Goal: Task Accomplishment & Management: Manage account settings

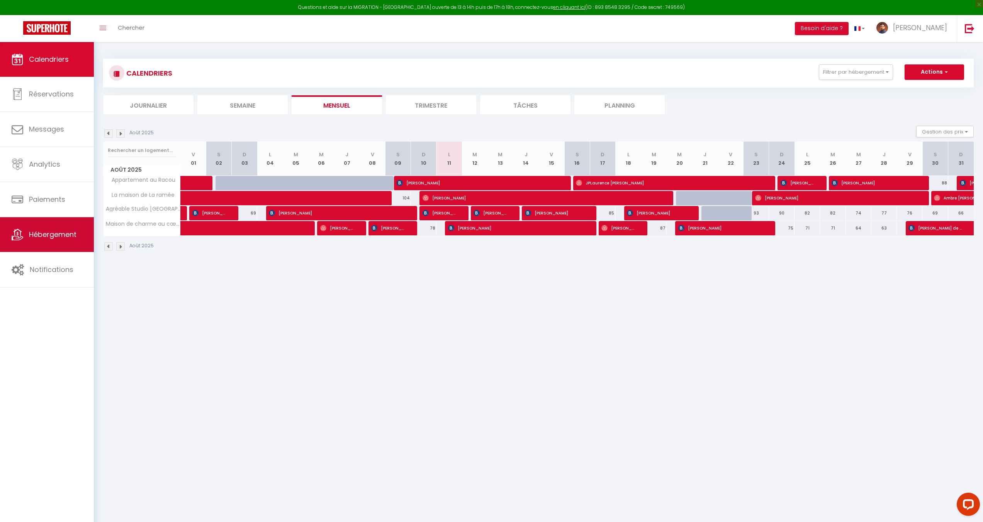
click at [61, 251] on link "Hébergement" at bounding box center [47, 234] width 94 height 35
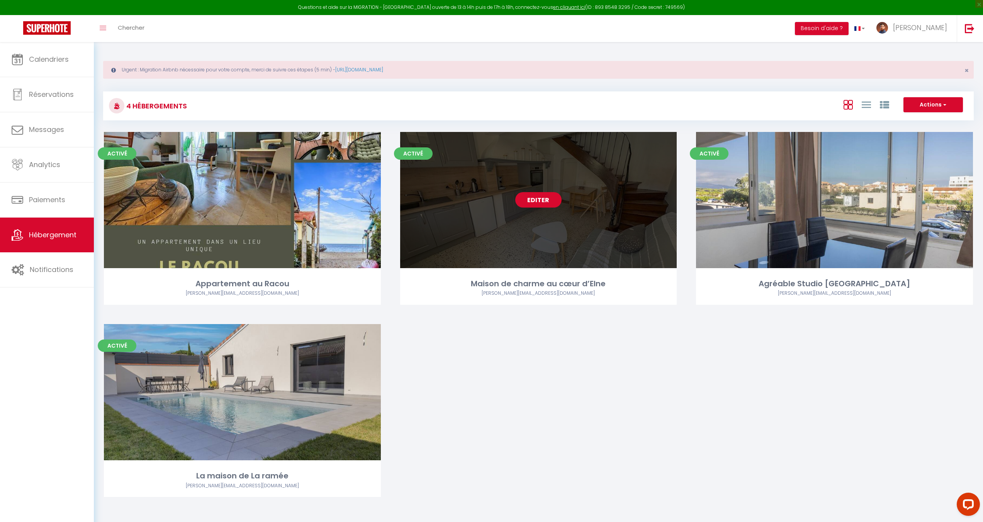
click at [529, 200] on link "Editer" at bounding box center [538, 199] width 46 height 15
select select "3"
select select "2"
select select "1"
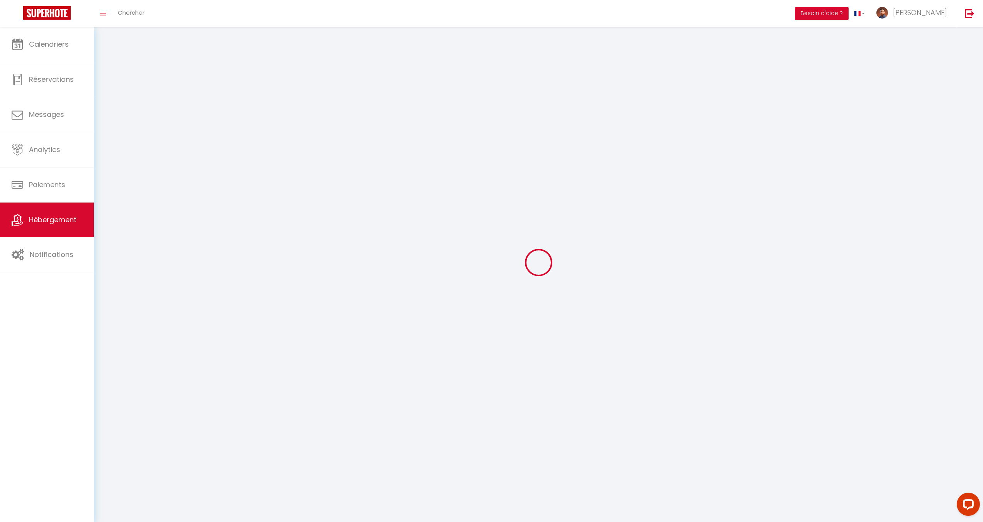
select select
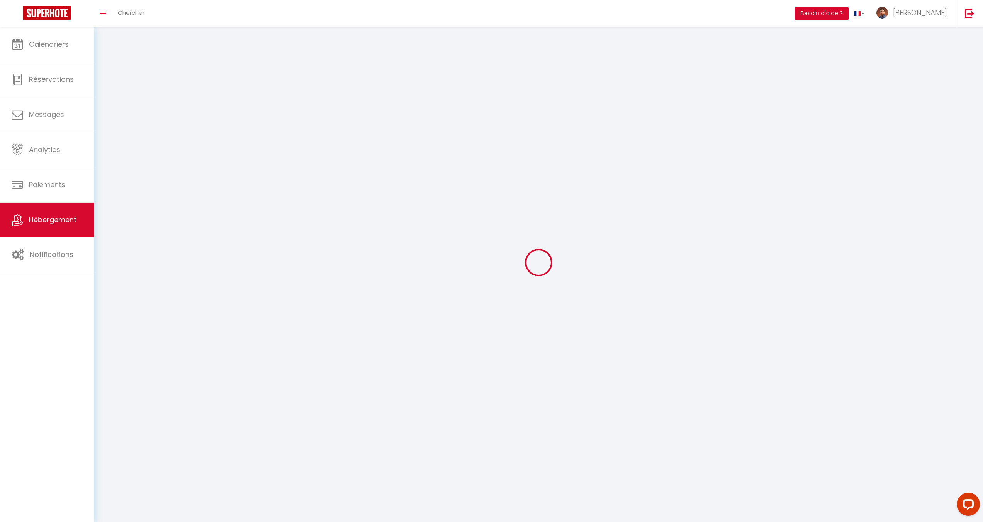
select select
checkbox input "false"
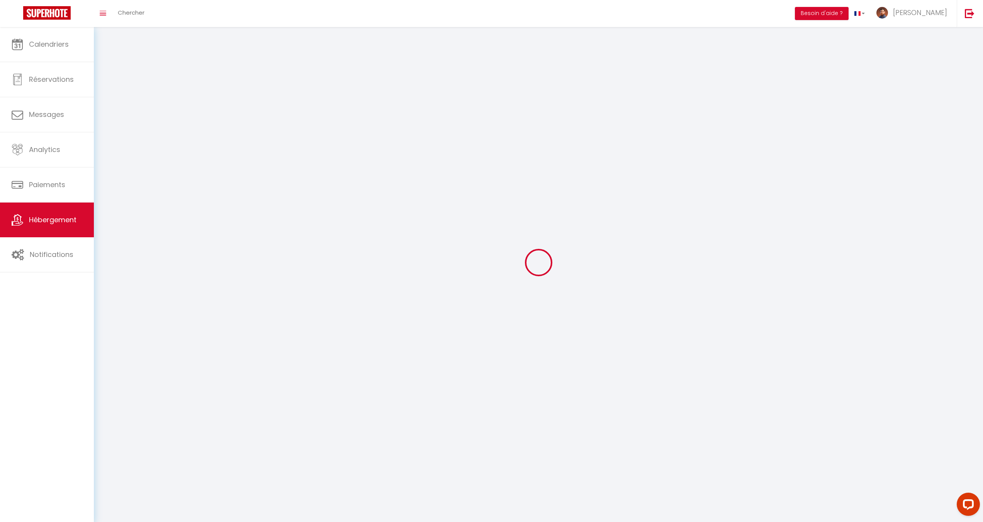
select select
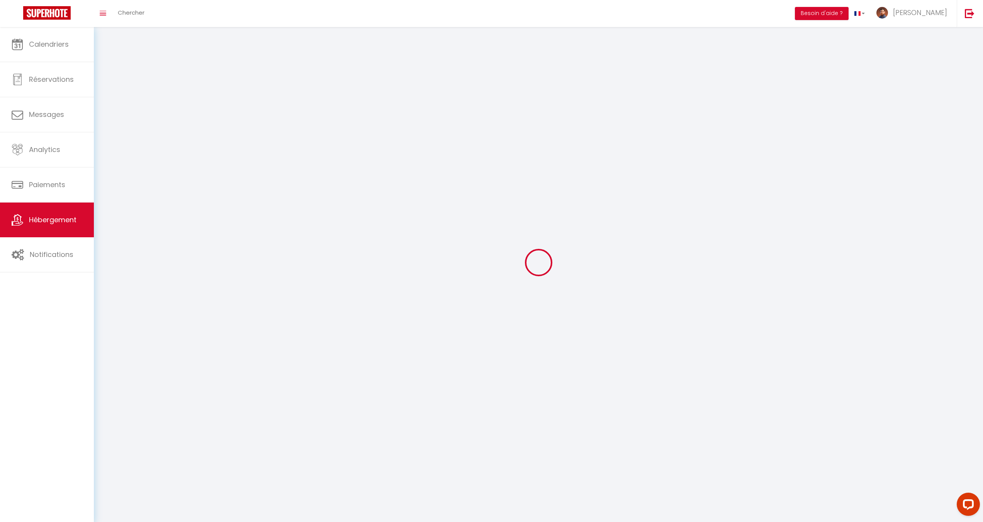
select select
checkbox input "false"
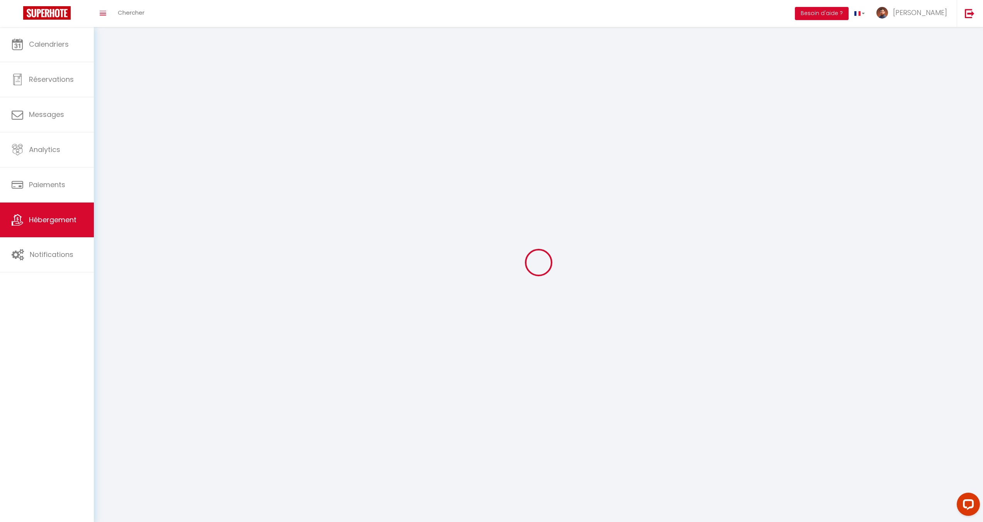
checkbox input "false"
select select
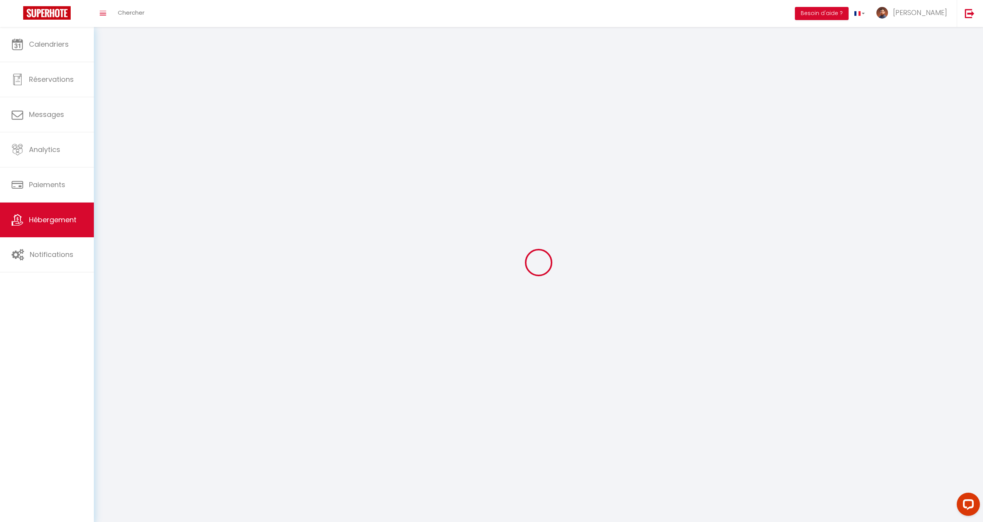
select select
checkbox input "false"
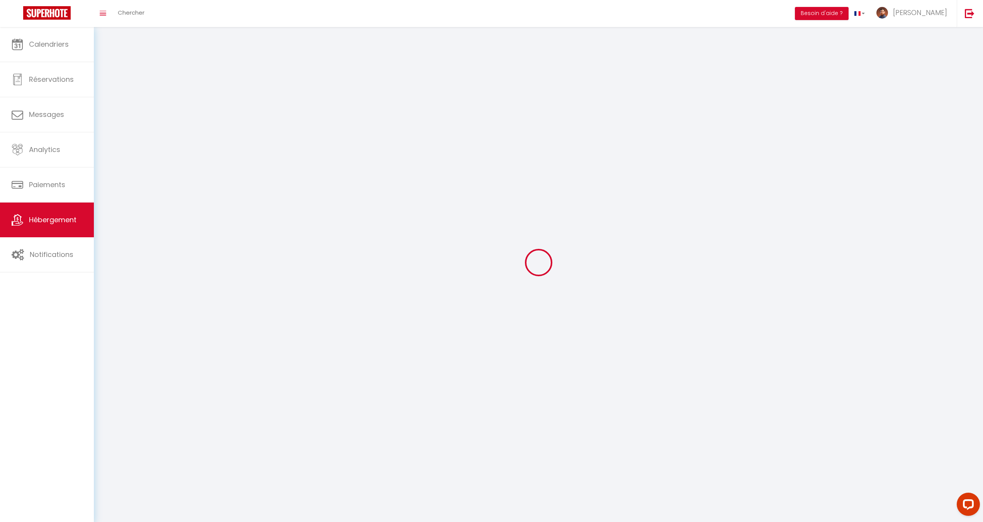
checkbox input "false"
select select
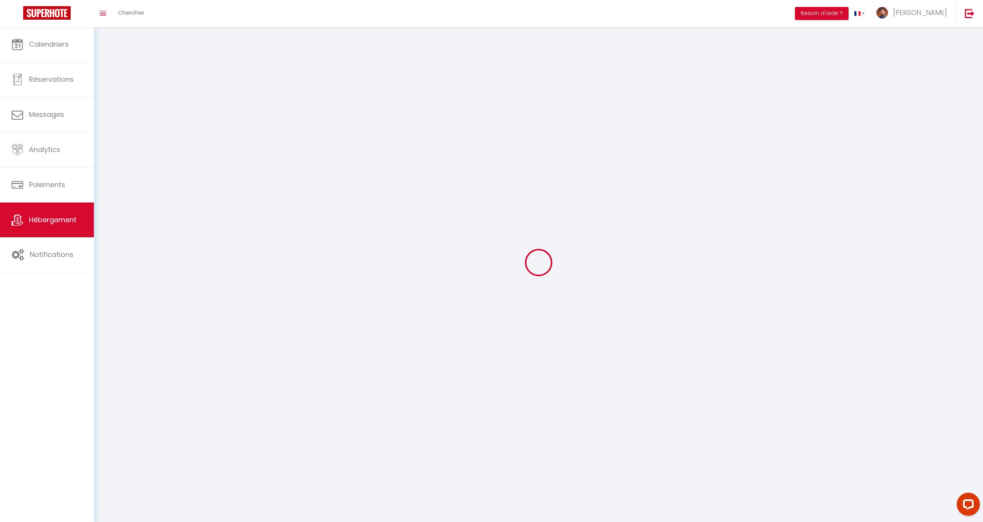
select select
checkbox input "false"
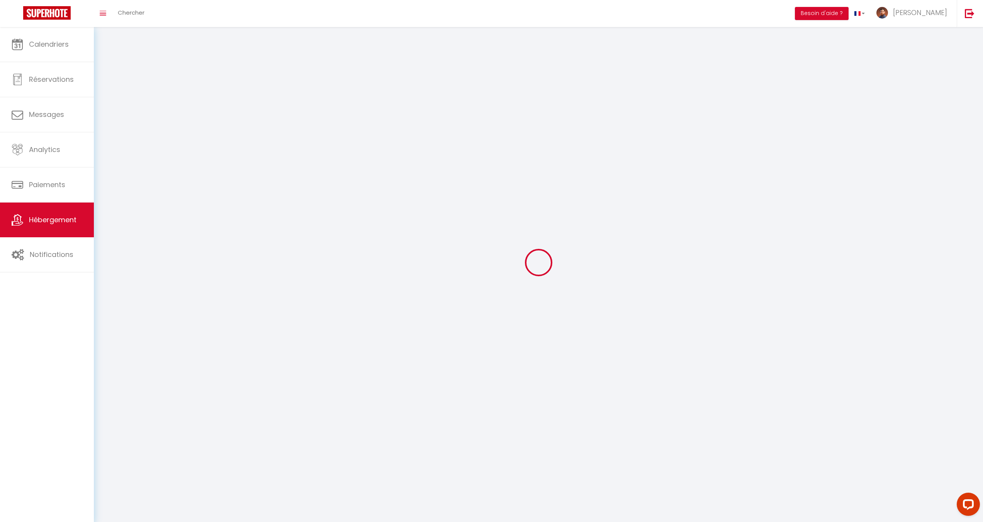
checkbox input "false"
select select
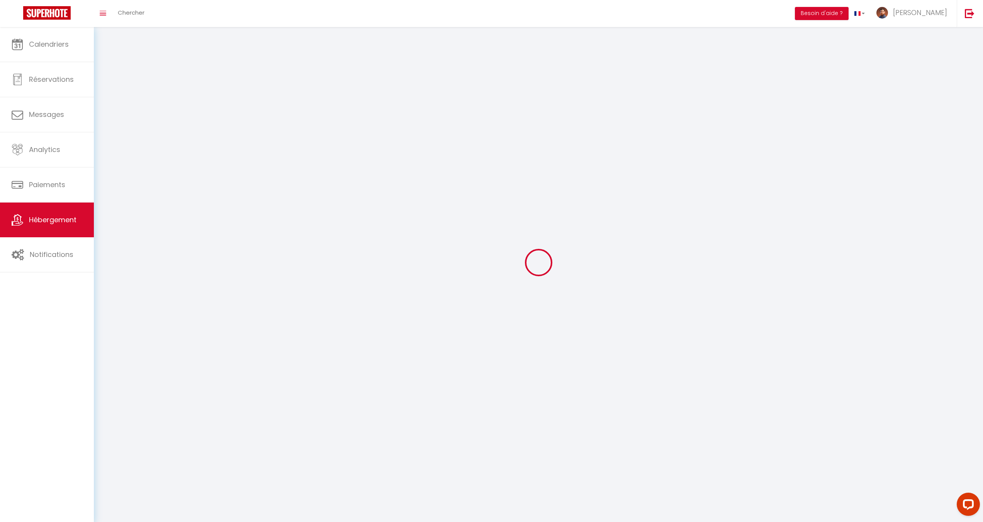
select select
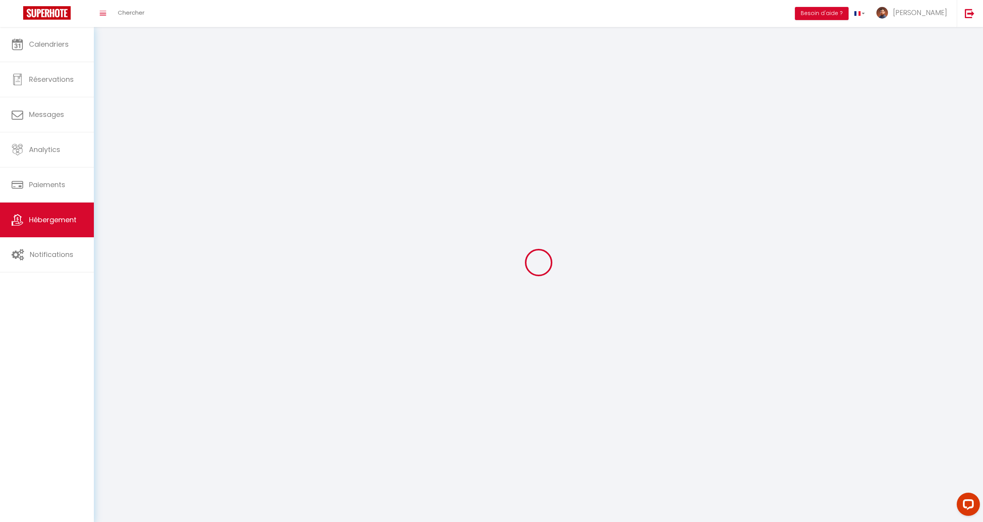
checkbox input "false"
select select
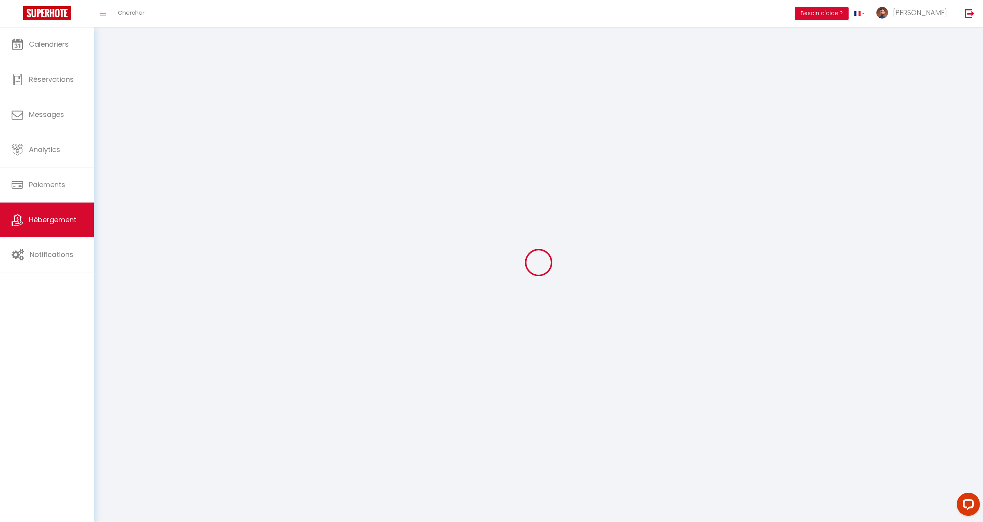
select select
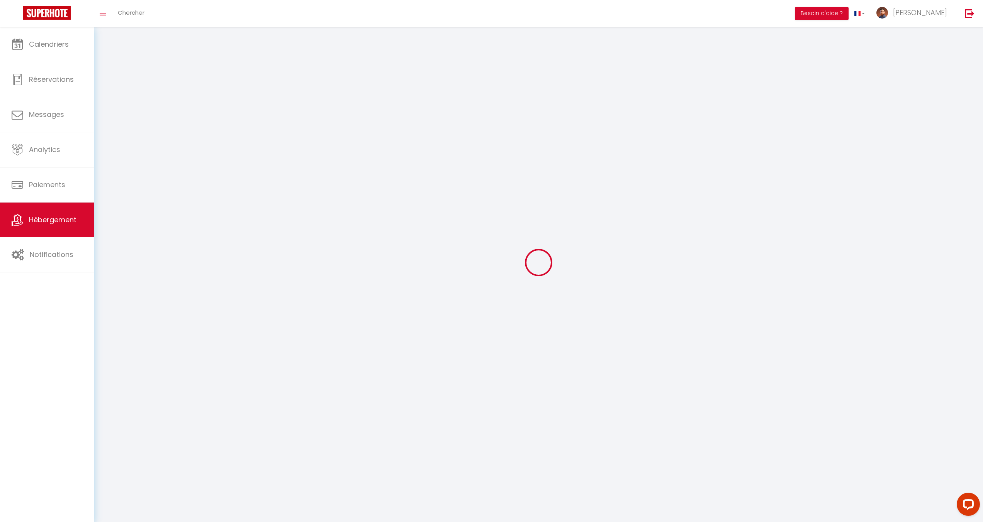
select select
checkbox input "false"
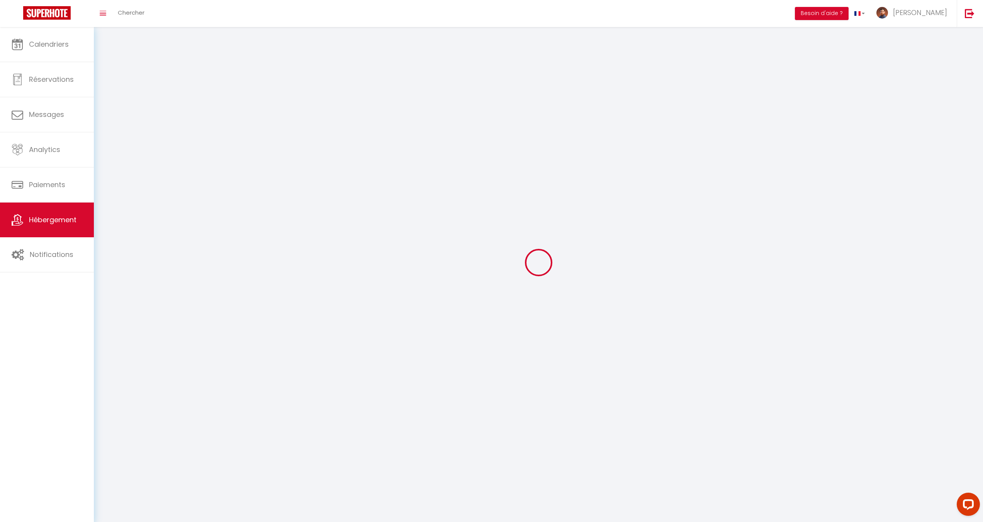
select select
select select "28"
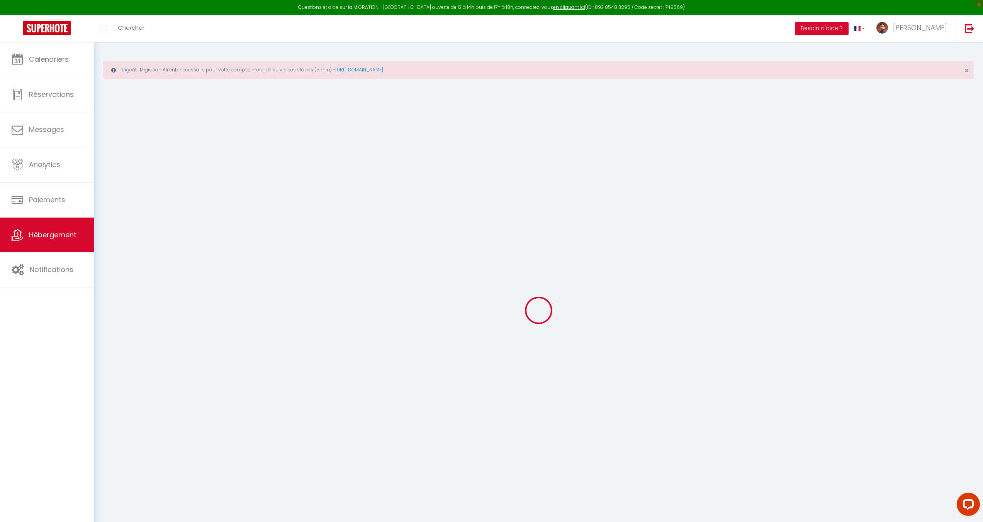
select select
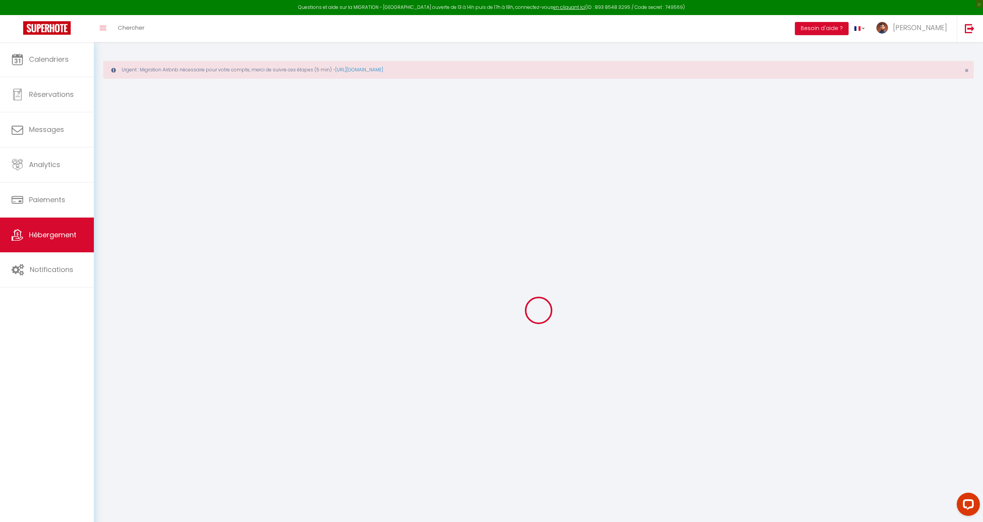
select select
checkbox input "false"
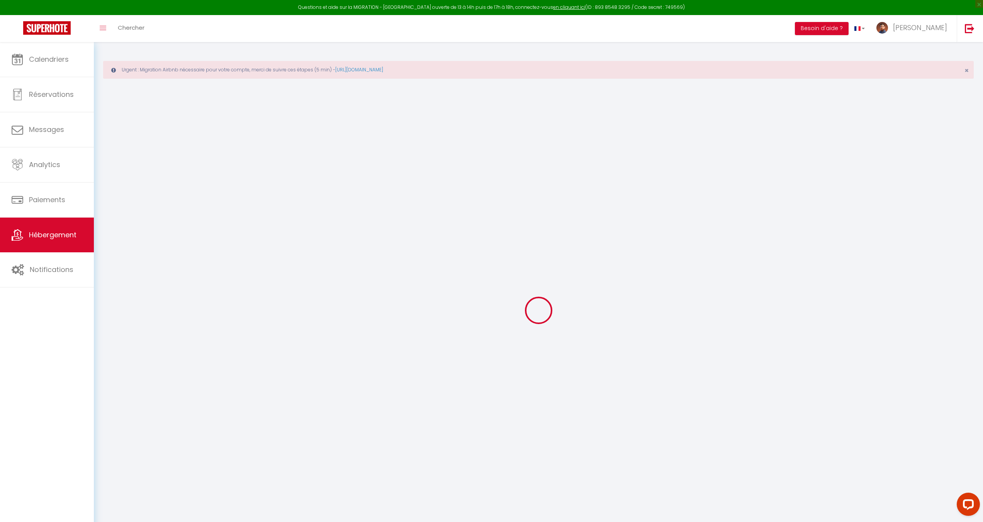
select select
type input "Maison de charme au cœur d’Elne"
type input "[PERSON_NAME]"
type input "JONCA"
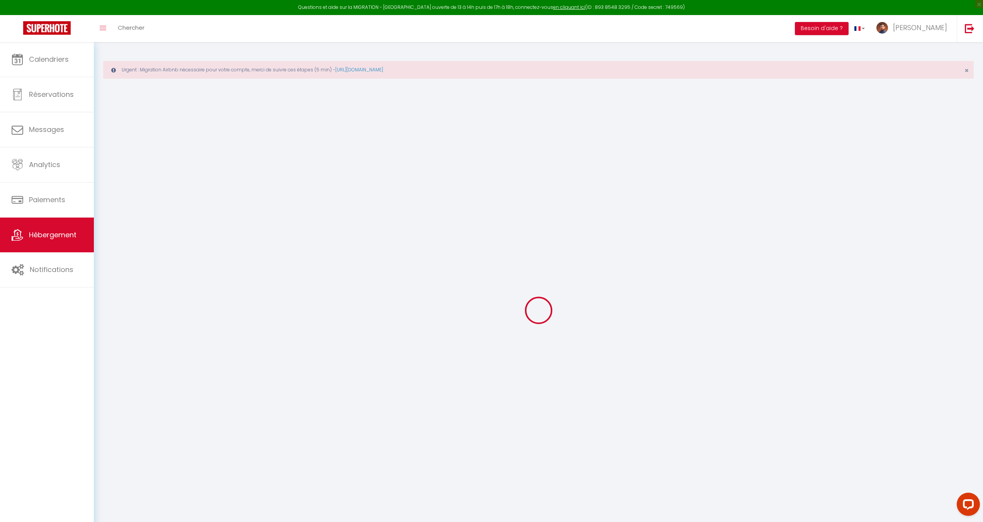
type input "[STREET_ADDRESS]"
type input "66200"
type input "Elne"
select select "6"
select select "2"
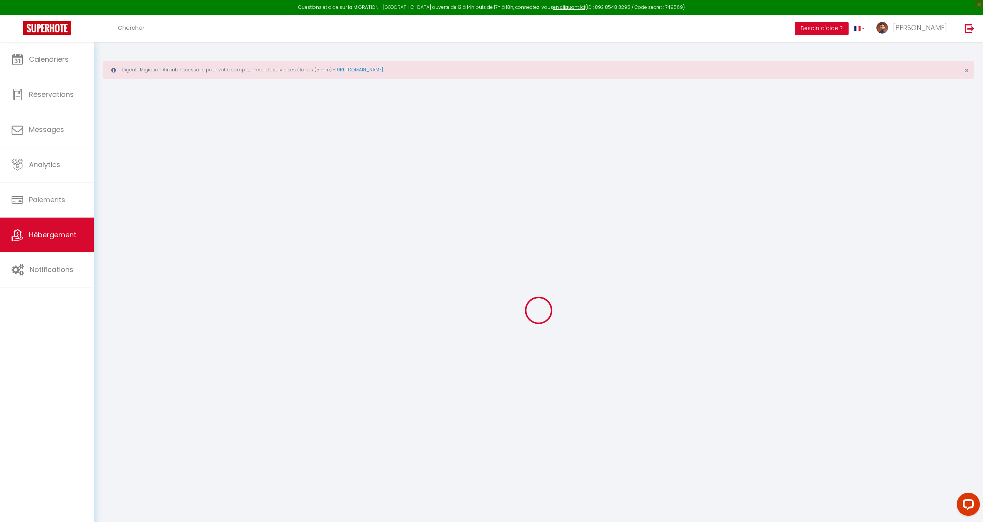
type input "47"
type input "70"
select select
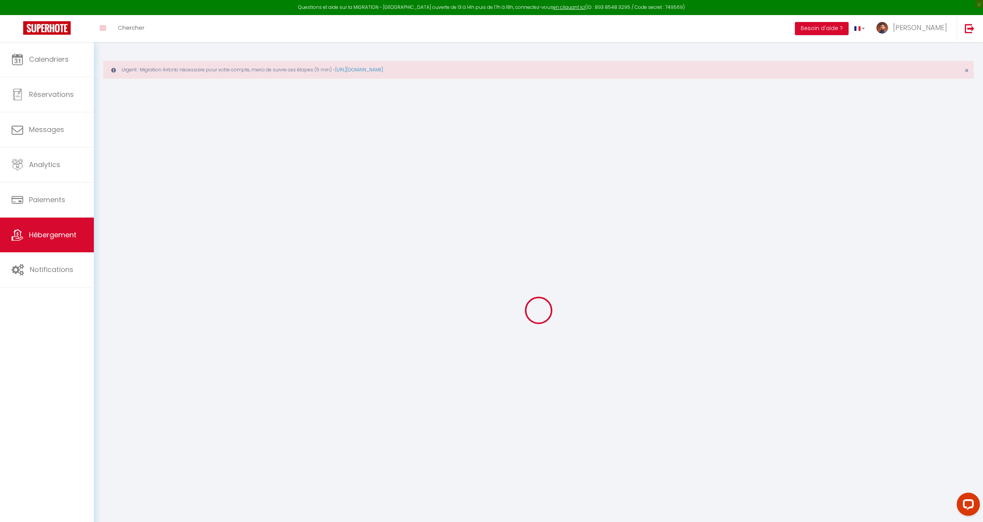
select select
type input "[STREET_ADDRESS]"
type input "66200"
type input "Elne"
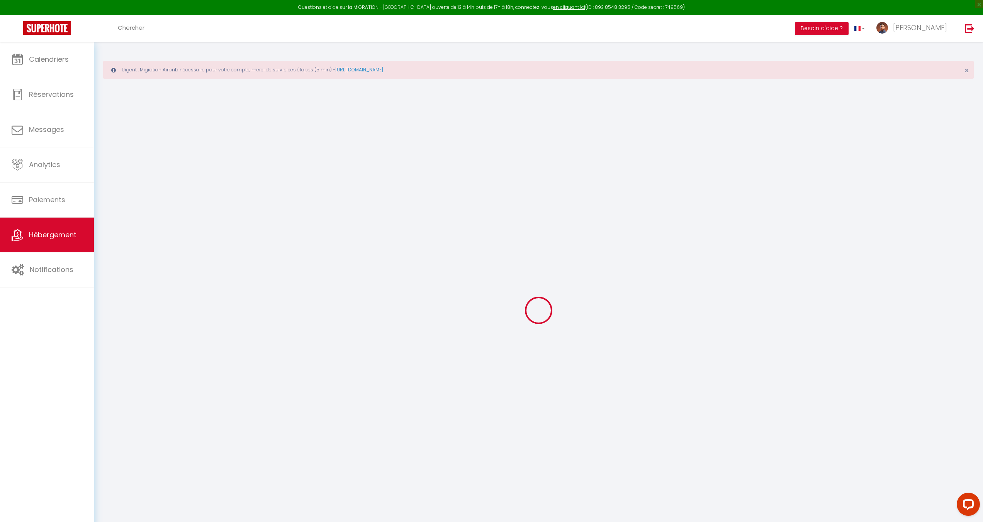
type input "[PERSON_NAME][EMAIL_ADDRESS][DOMAIN_NAME]"
select select
checkbox input "true"
checkbox input "false"
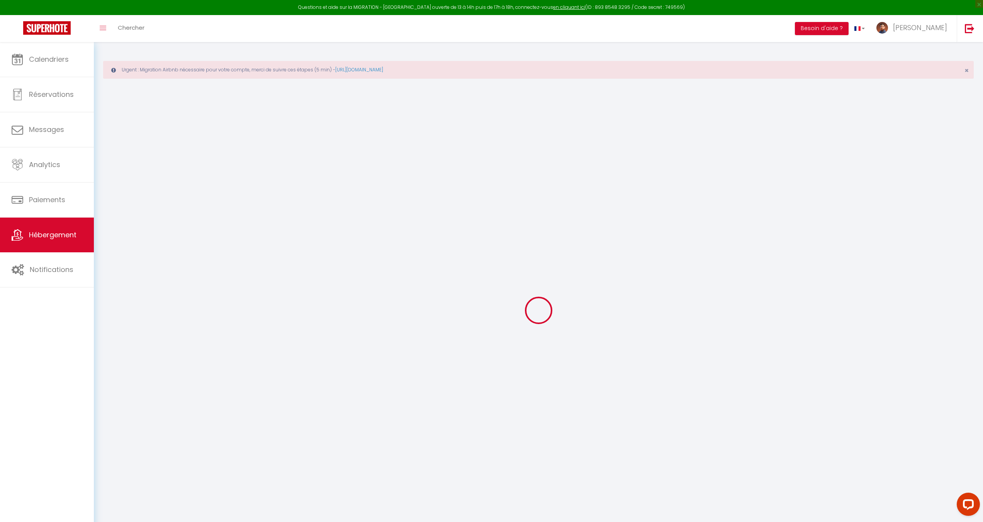
checkbox input "false"
type input "0"
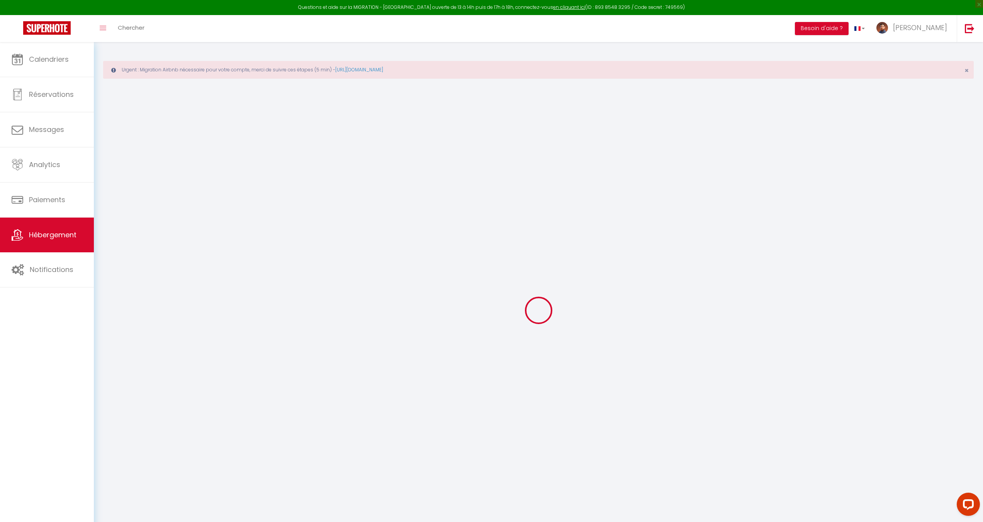
select select
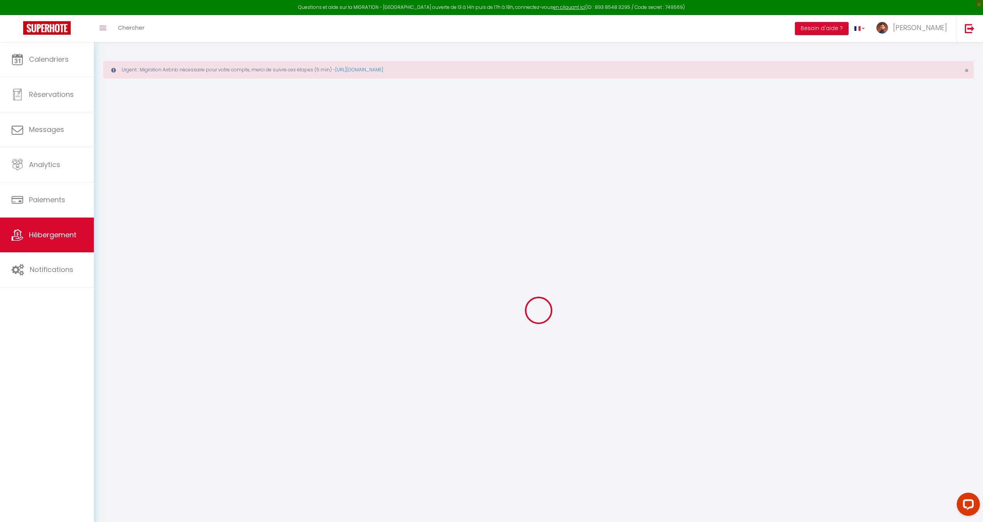
select select
checkbox input "true"
checkbox input "false"
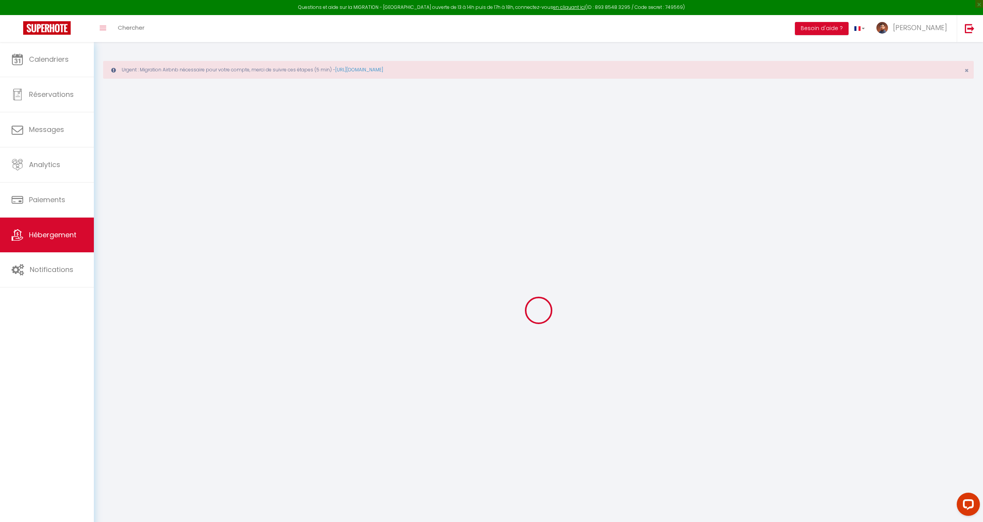
select select
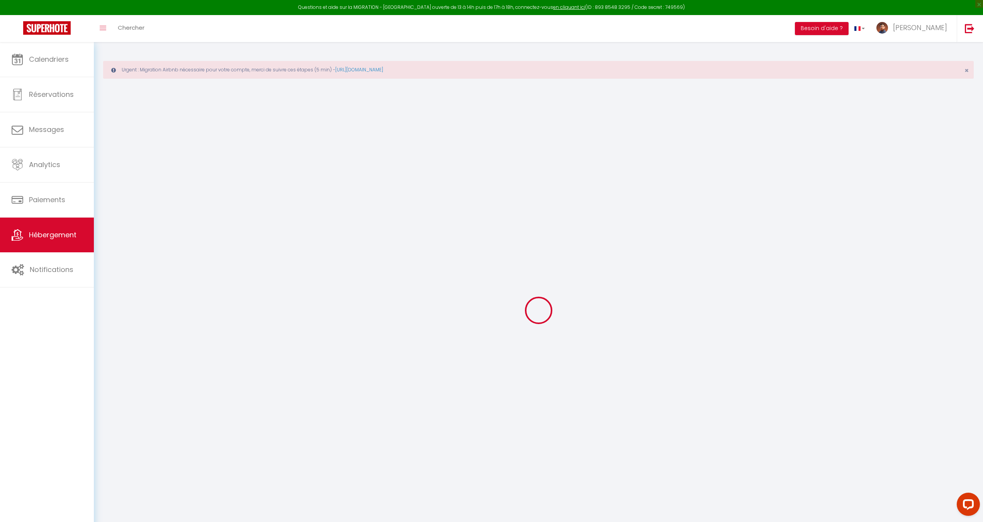
select select
checkbox input "true"
checkbox input "false"
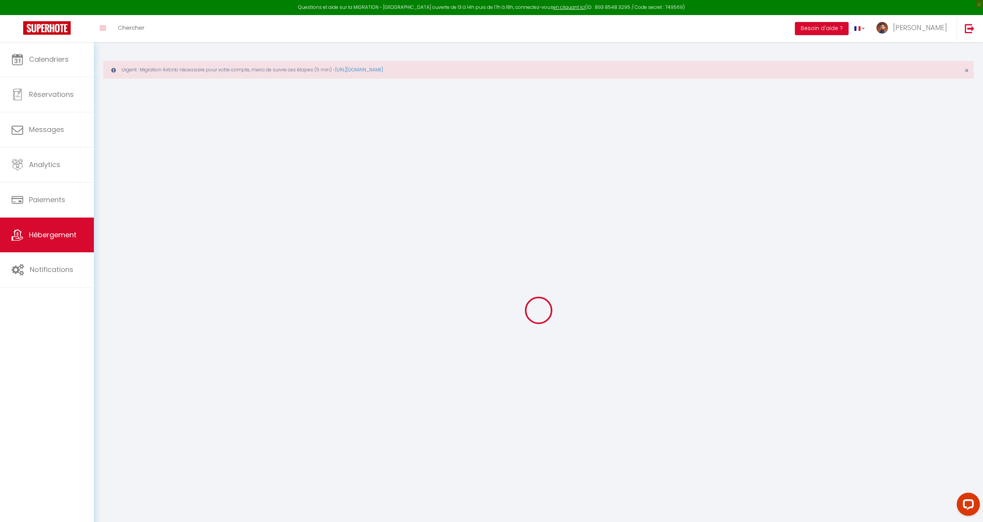
select select
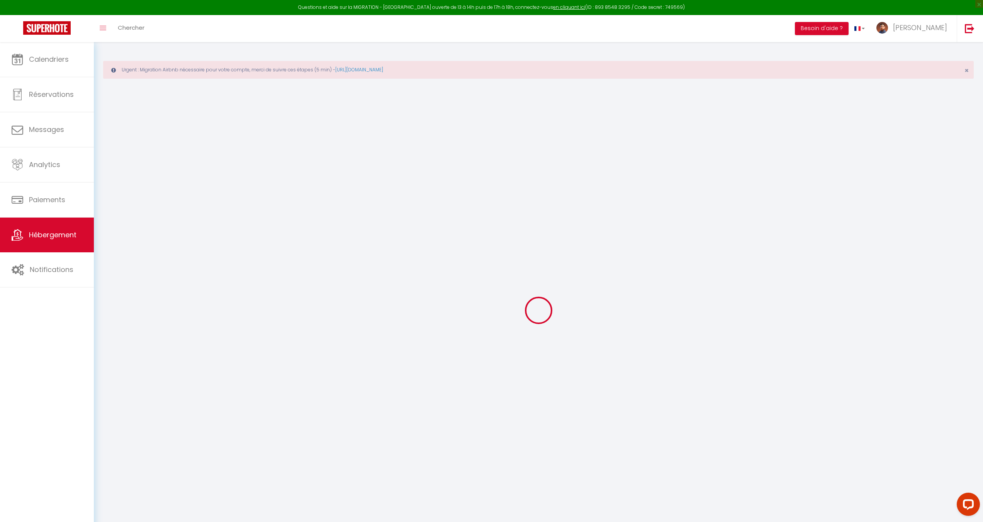
select select
checkbox input "true"
checkbox input "false"
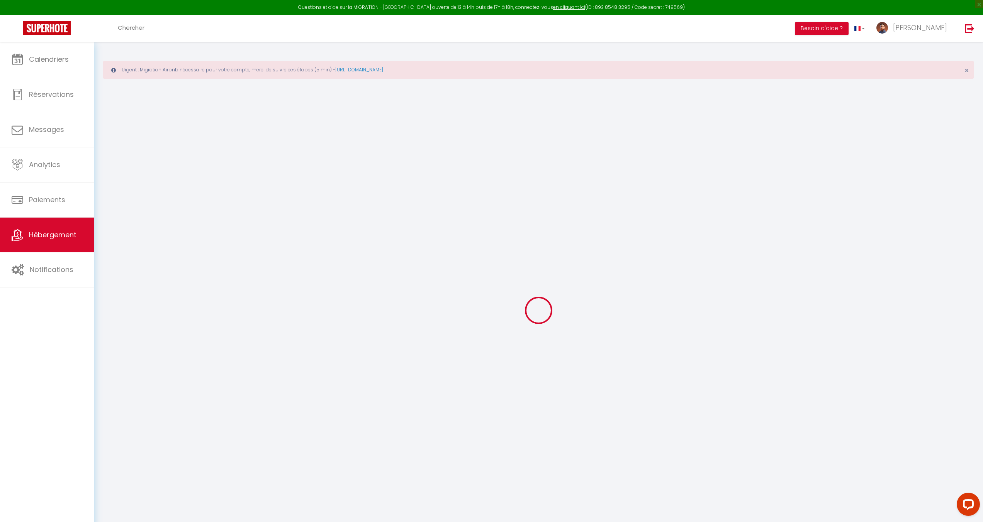
select select
checkbox input "true"
checkbox input "false"
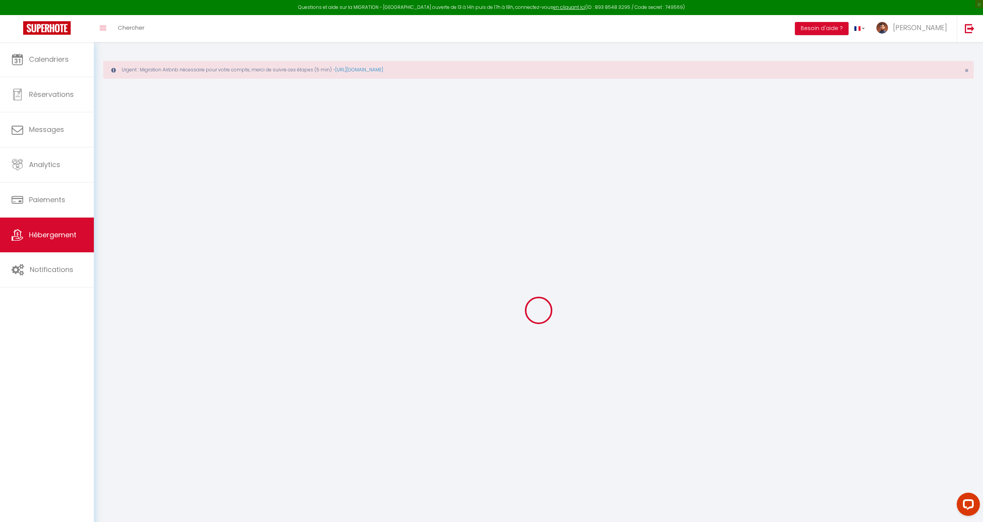
select select
checkbox input "true"
checkbox input "false"
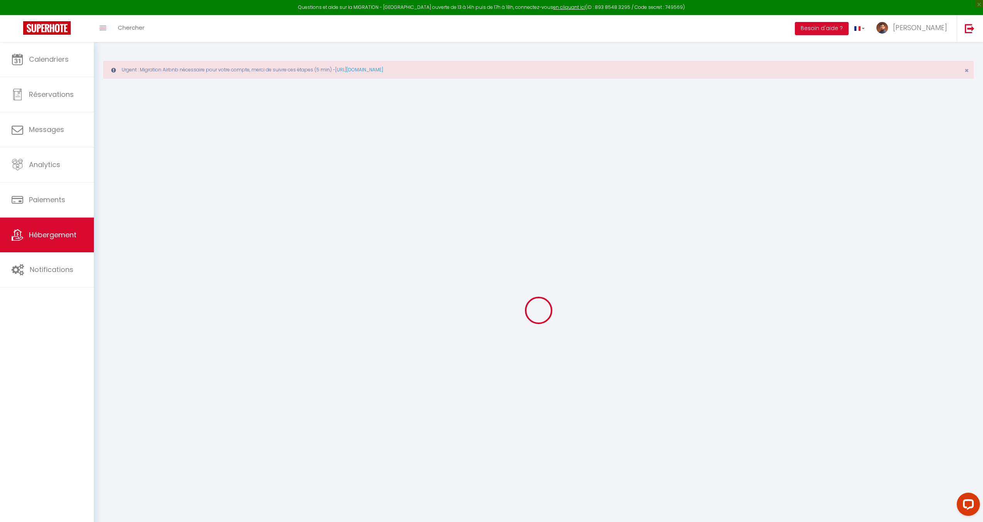
select select "2"
select select
checkbox input "true"
checkbox input "false"
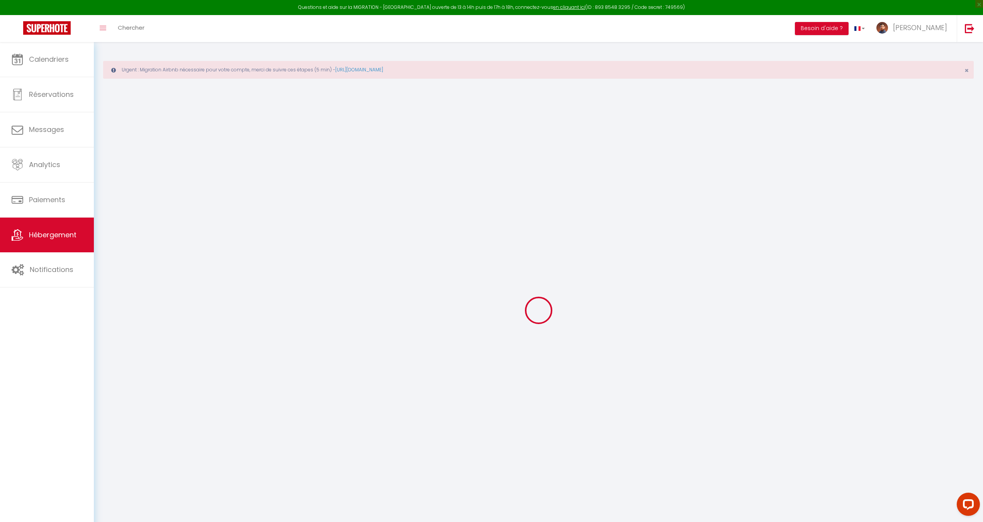
checkbox input "false"
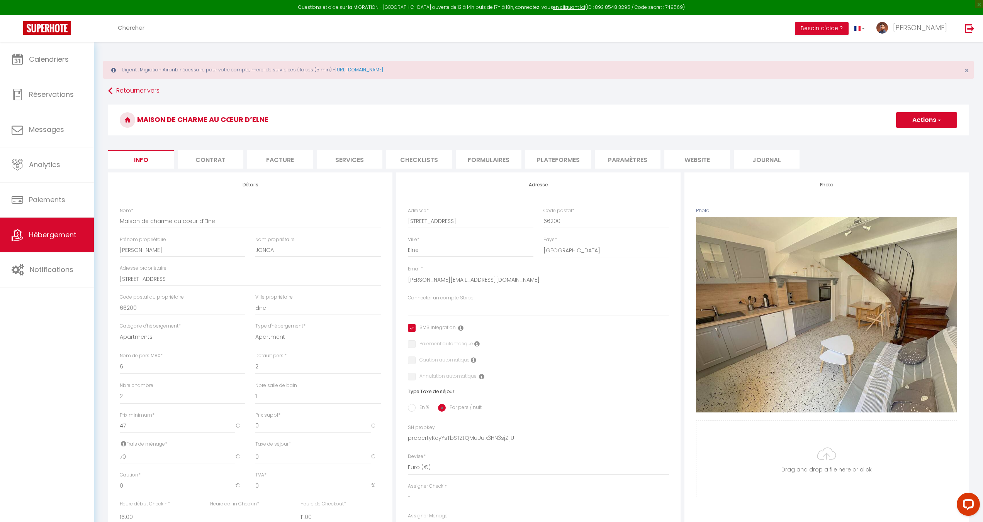
click at [352, 157] on li "Services" at bounding box center [350, 159] width 66 height 19
checkbox input "true"
checkbox input "false"
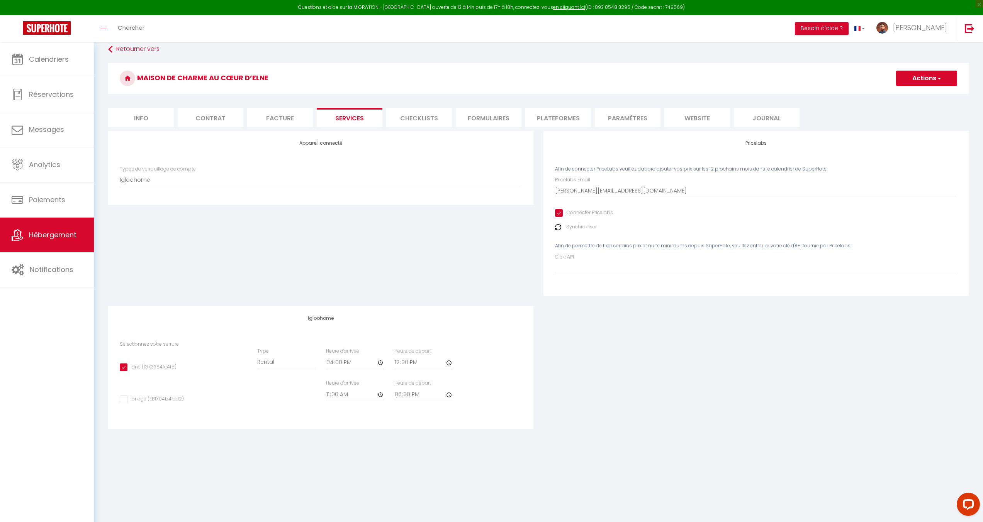
scroll to position [42, 0]
